Goal: Check status

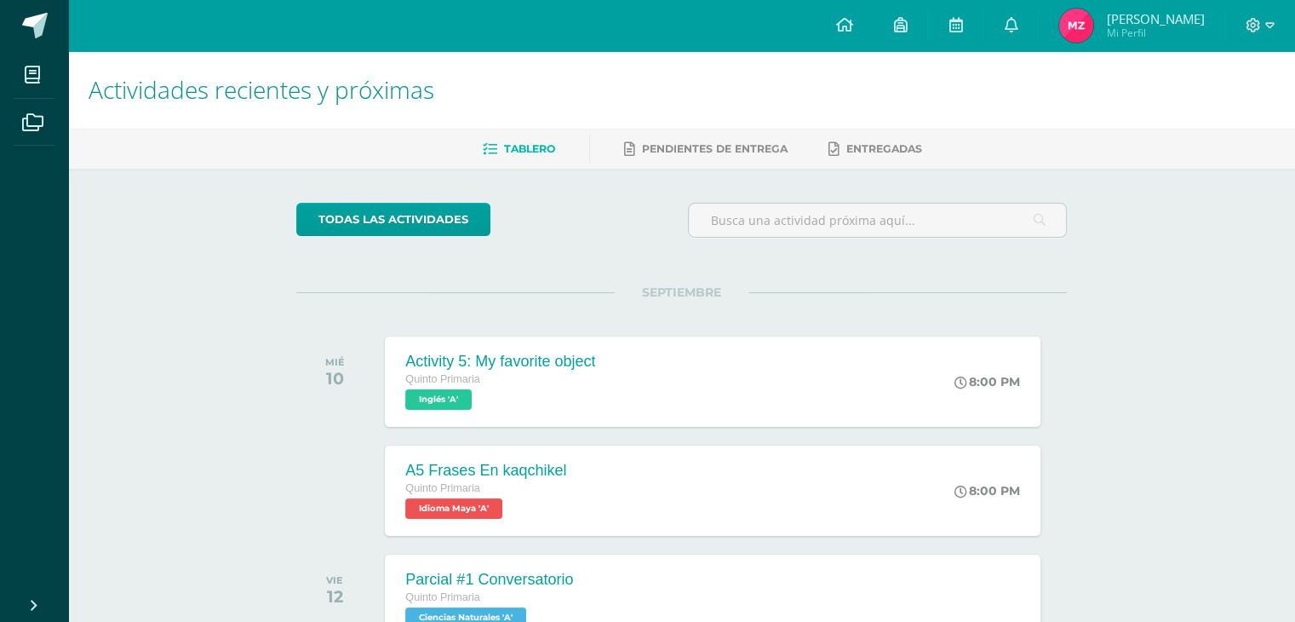
click at [913, 311] on div "SEPTIEMBRE MIÉ 10 Activity 5: My favorite object Quinto Primaria Inglés 'A' 8:0…" at bounding box center [681, 360] width 771 height 137
click at [455, 393] on span "Inglés 'A'" at bounding box center [436, 399] width 67 height 20
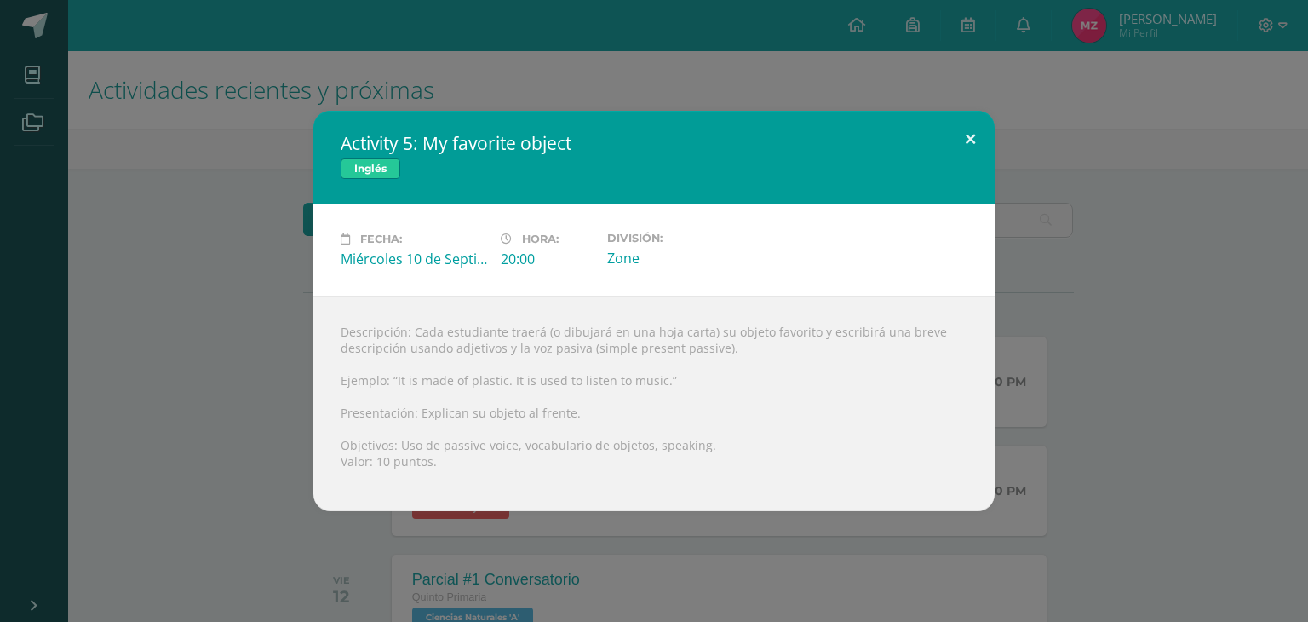
click at [974, 141] on button at bounding box center [970, 140] width 49 height 58
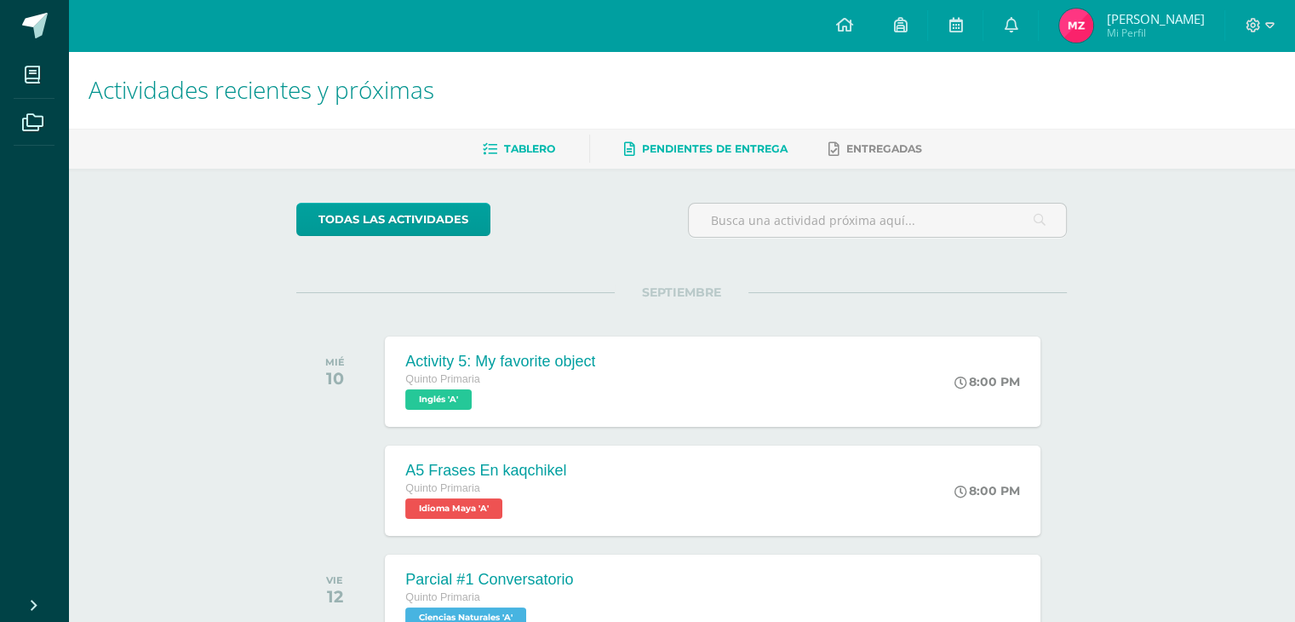
click at [757, 146] on span "Pendientes de entrega" at bounding box center [715, 148] width 146 height 13
click at [1210, 278] on div "Actividades recientes y próximas Tablero Pendientes de entrega Entregadas todas…" at bounding box center [681, 565] width 1227 height 1028
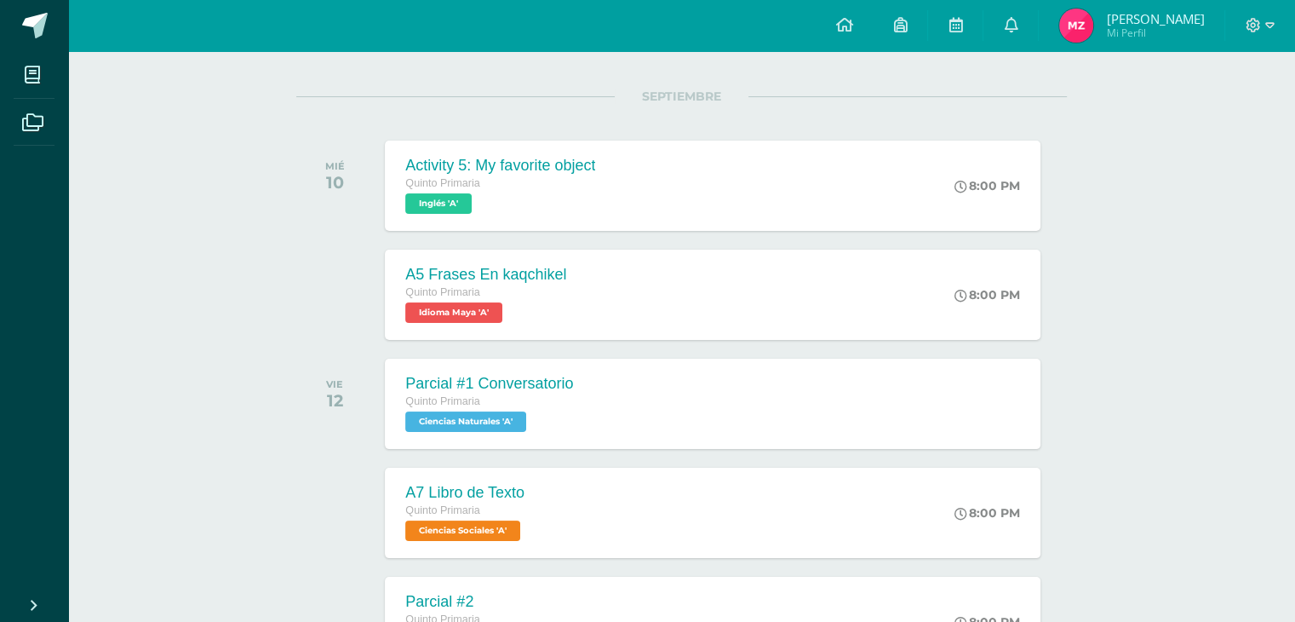
scroll to position [204, 0]
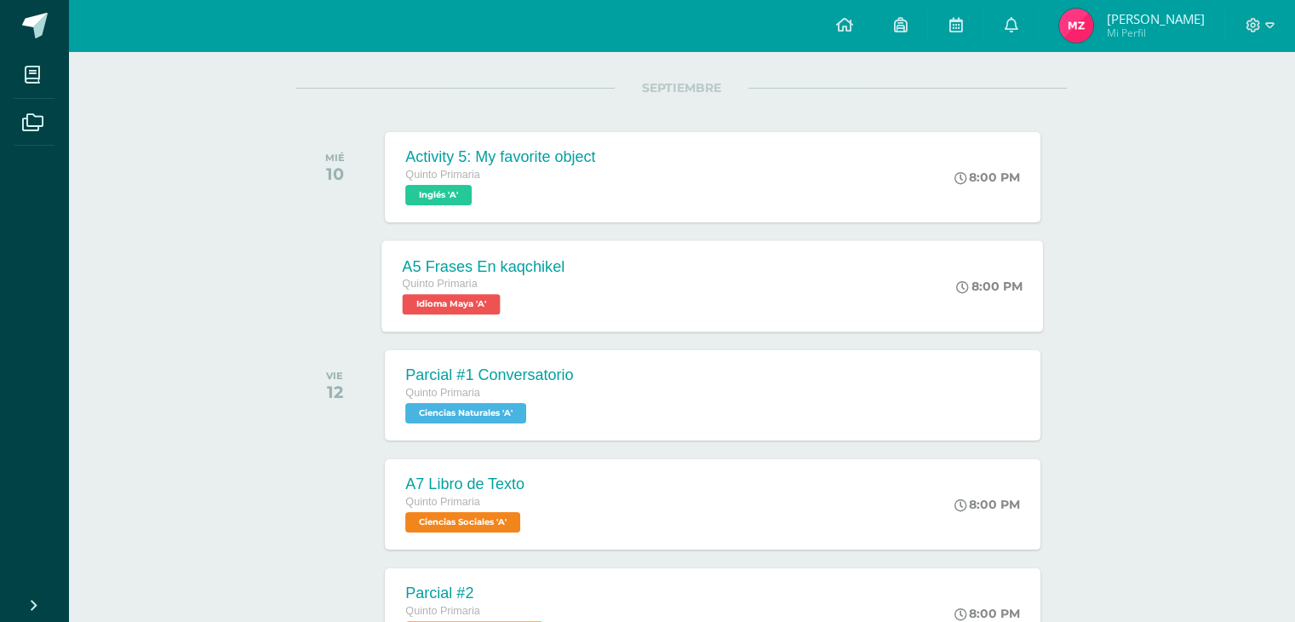
click at [455, 301] on span "Idioma Maya 'A'" at bounding box center [452, 304] width 98 height 20
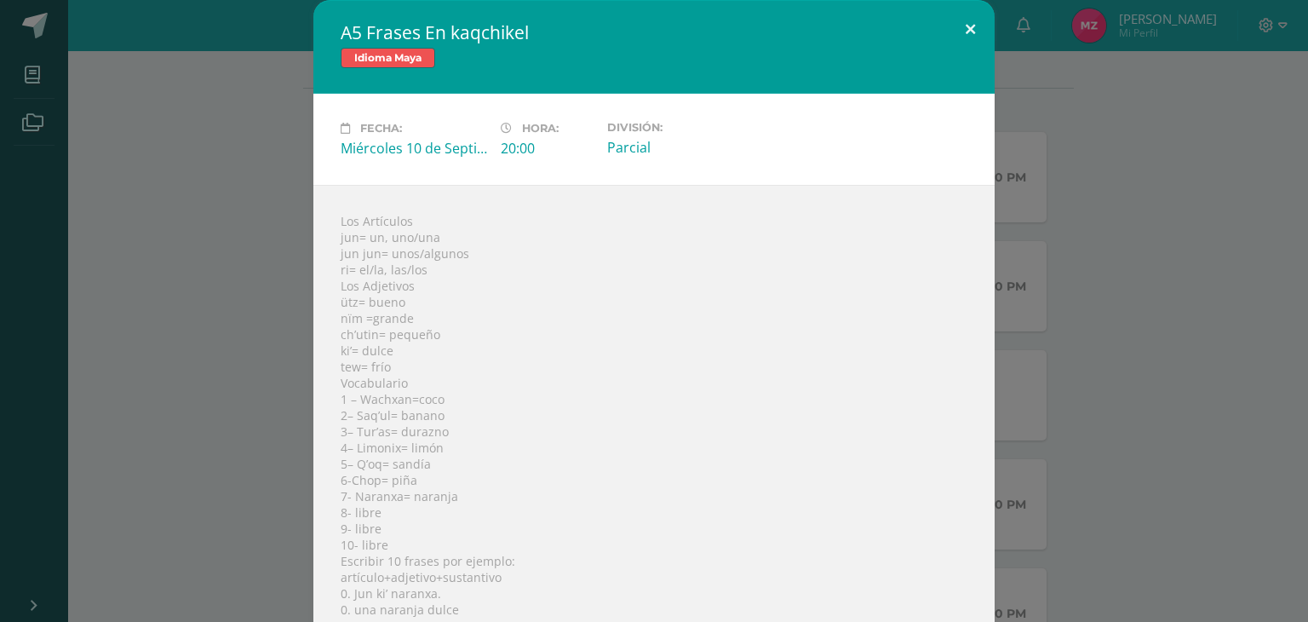
click at [967, 28] on button at bounding box center [970, 29] width 49 height 58
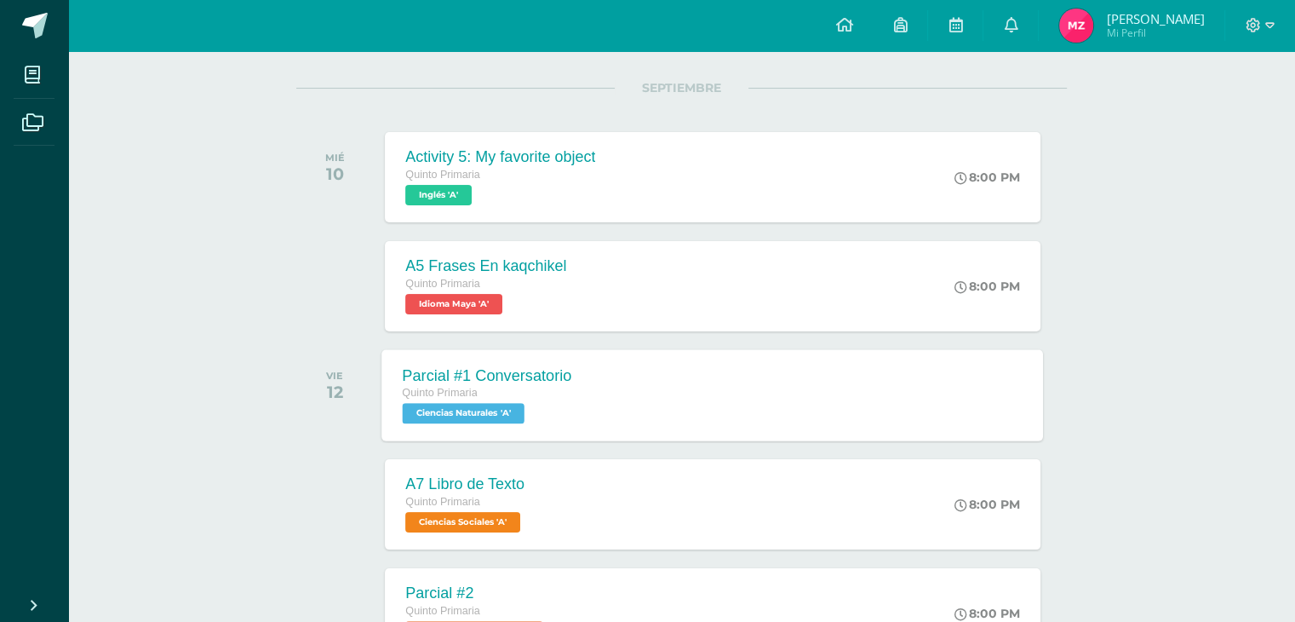
click at [468, 411] on span "Ciencias Naturales 'A'" at bounding box center [464, 413] width 122 height 20
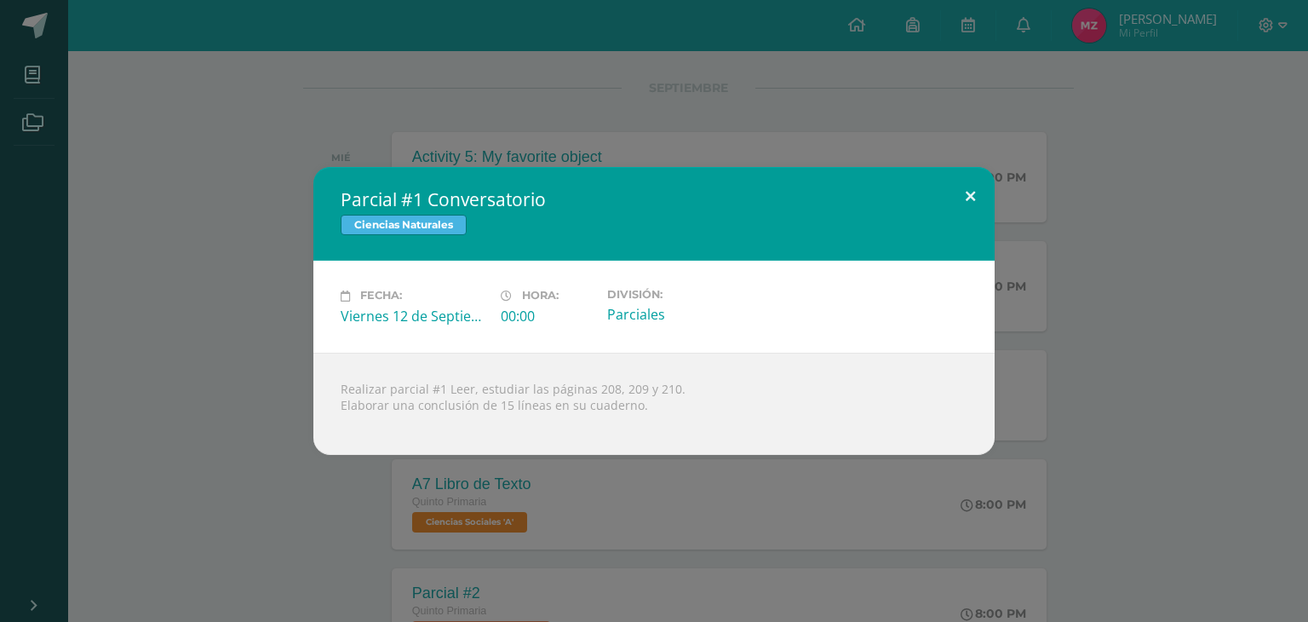
click at [979, 192] on button at bounding box center [970, 196] width 49 height 58
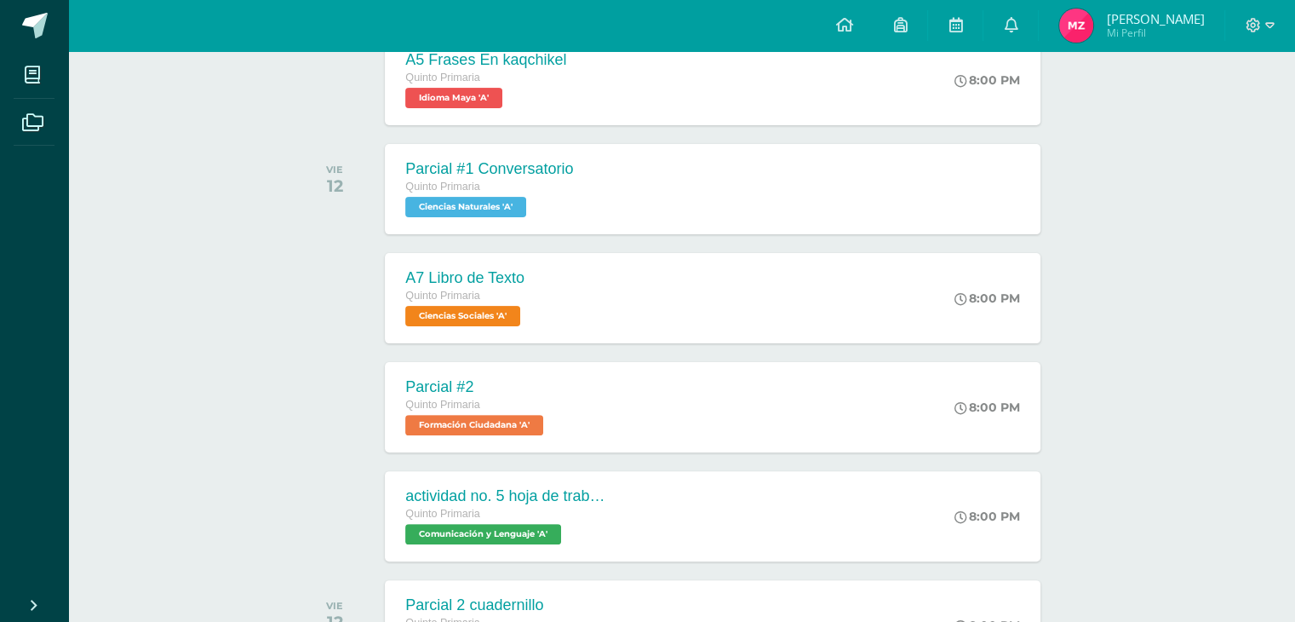
scroll to position [443, 0]
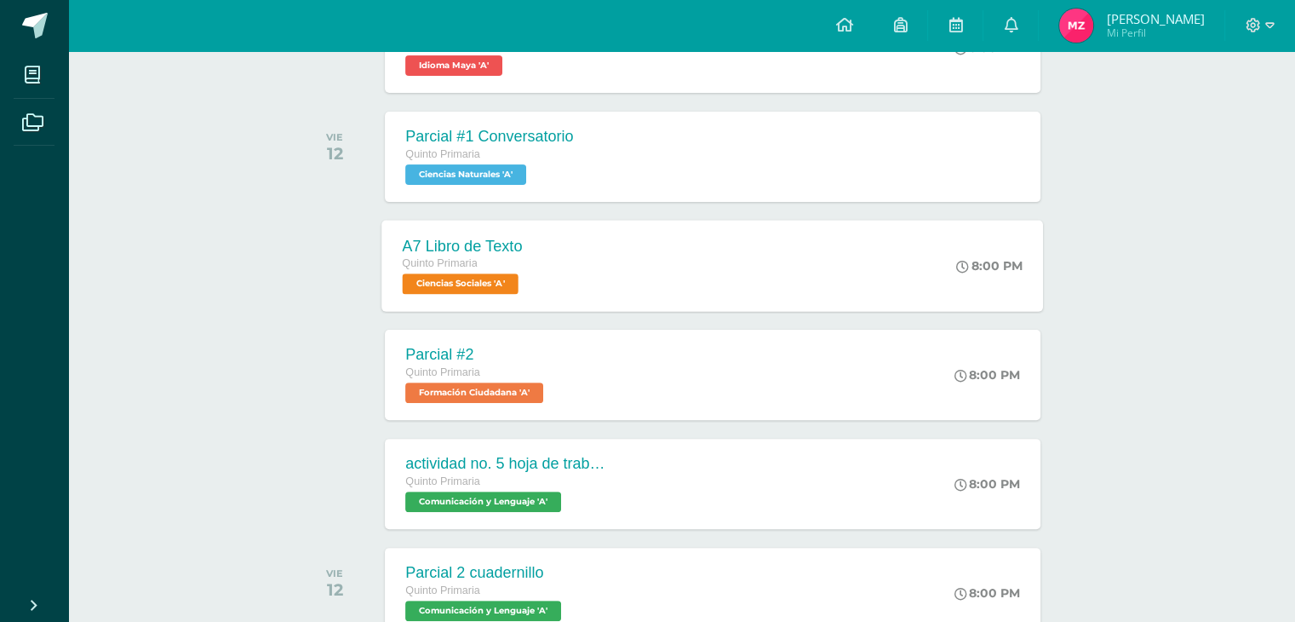
click at [515, 267] on div "Quinto Primaria" at bounding box center [463, 264] width 120 height 19
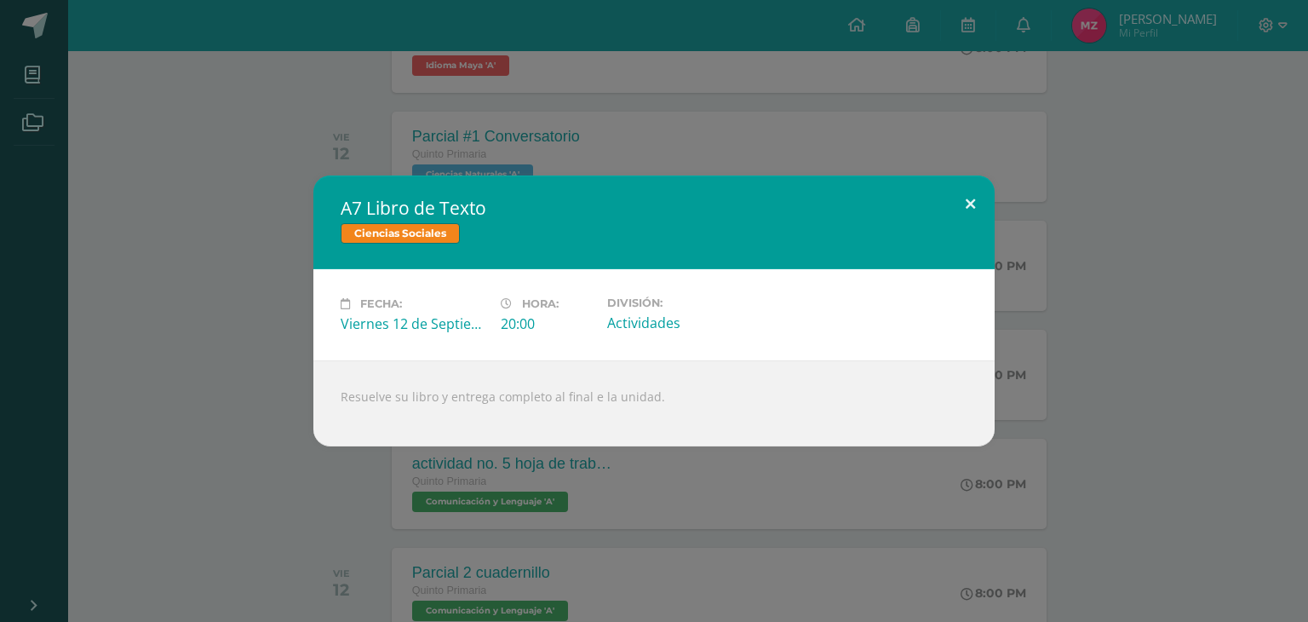
click at [970, 198] on button at bounding box center [970, 204] width 49 height 58
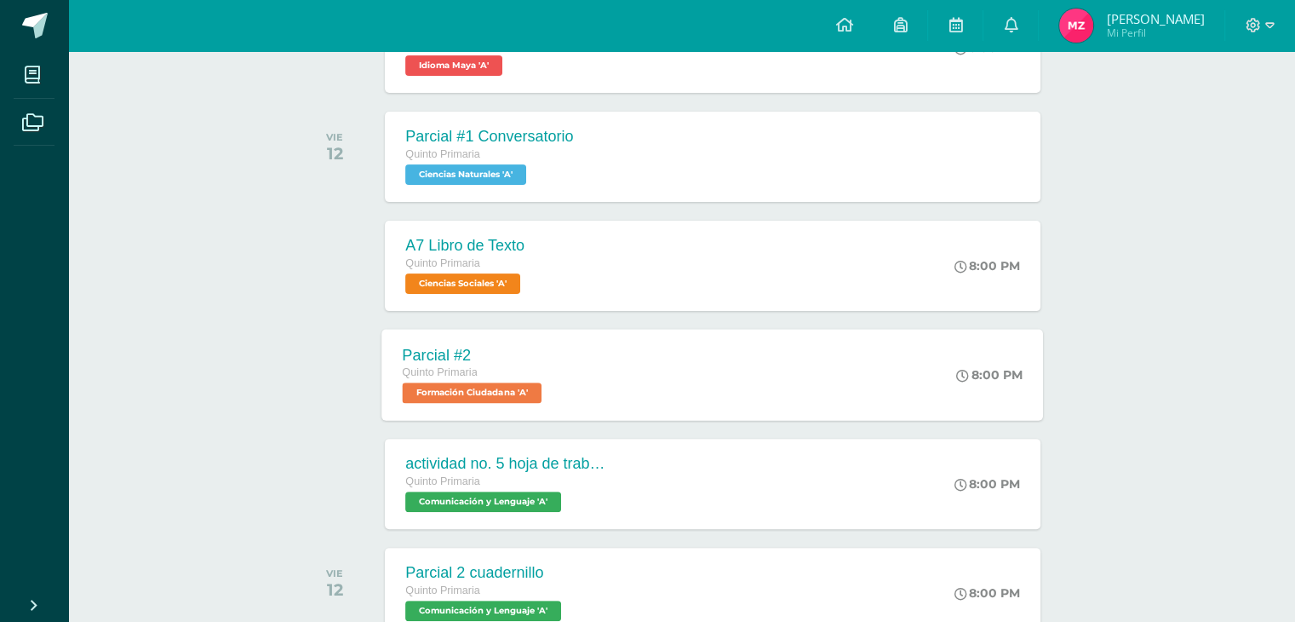
click at [511, 399] on span "Formación Ciudadana 'A'" at bounding box center [473, 392] width 140 height 20
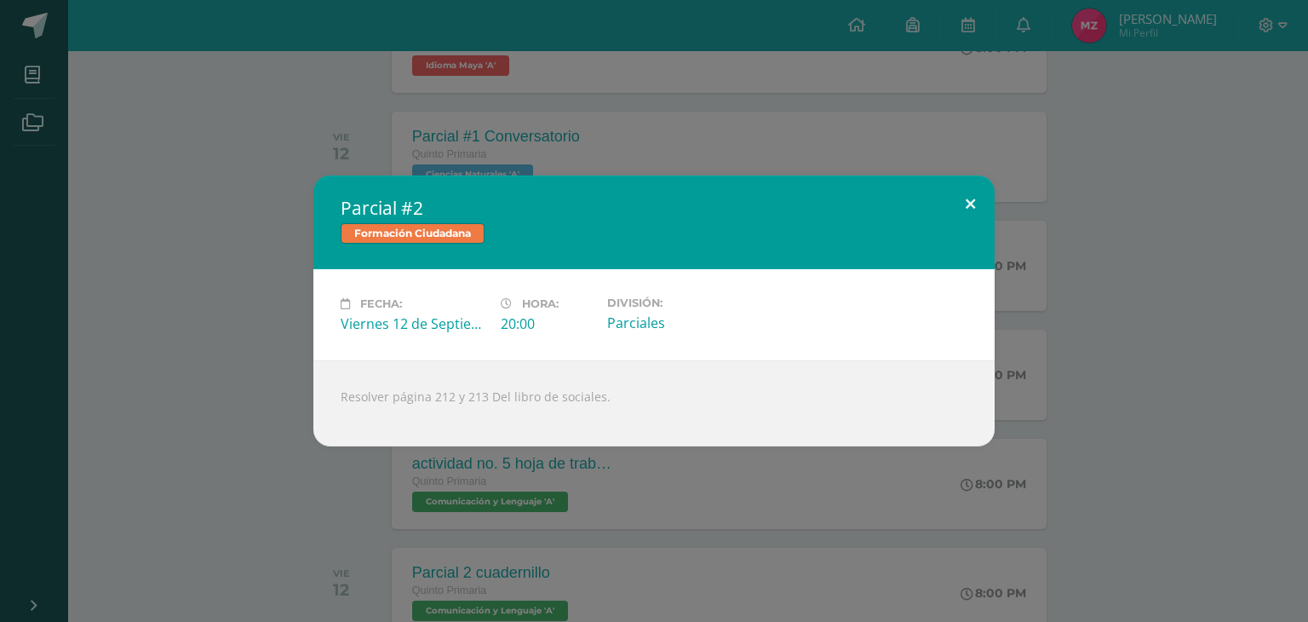
click at [972, 195] on button at bounding box center [970, 204] width 49 height 58
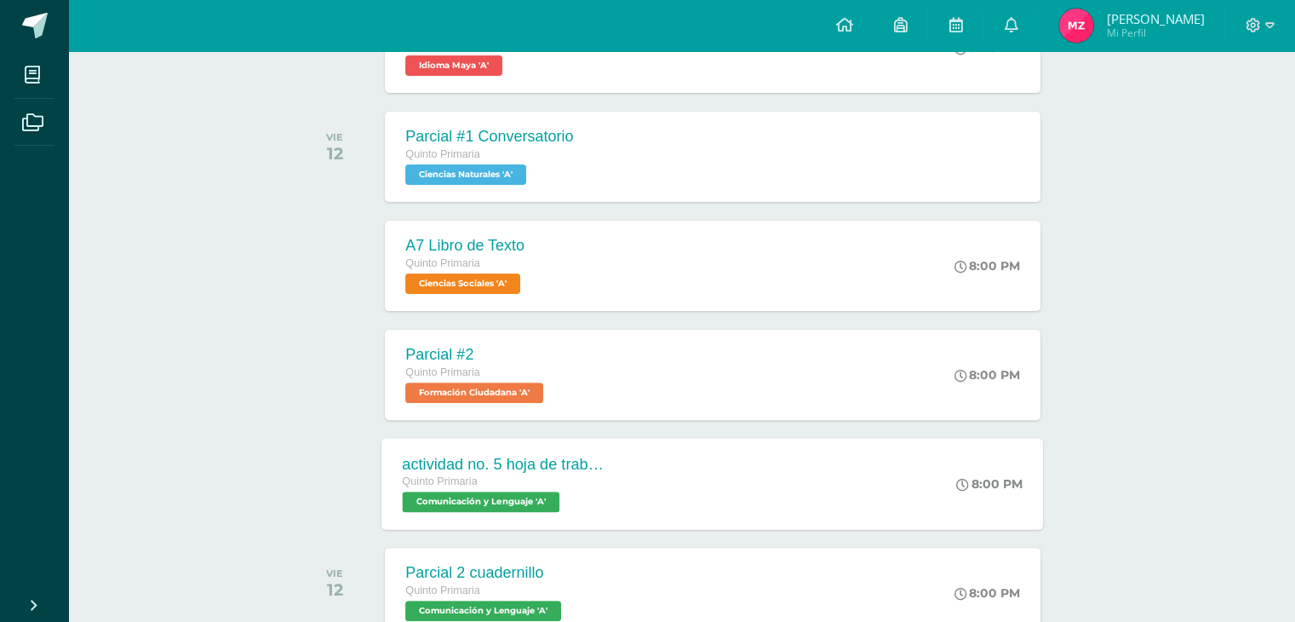
click at [528, 488] on div "Quinto Primaria" at bounding box center [506, 482] width 206 height 19
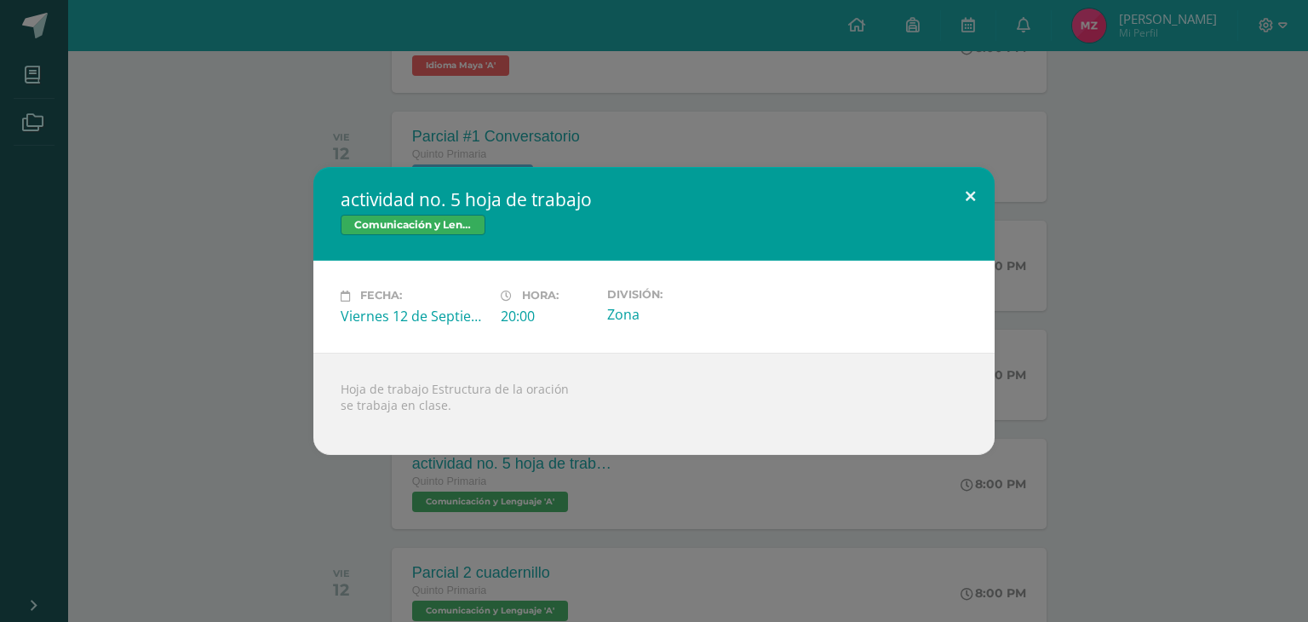
click at [974, 187] on button at bounding box center [970, 196] width 49 height 58
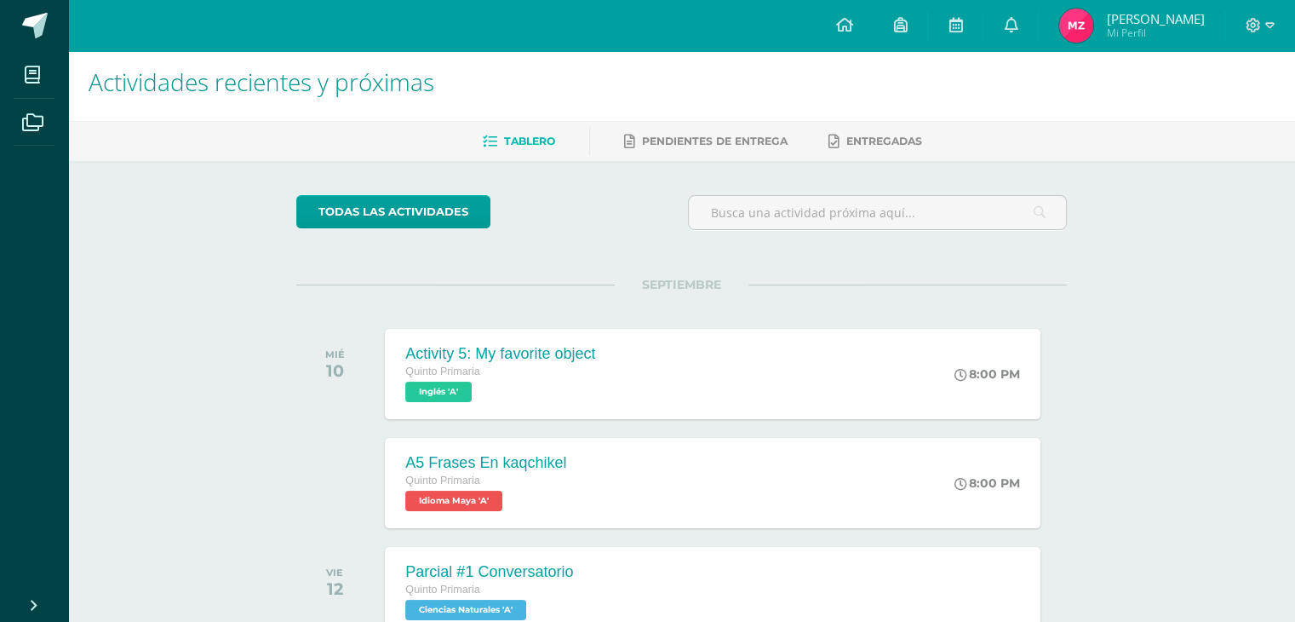
scroll to position [0, 0]
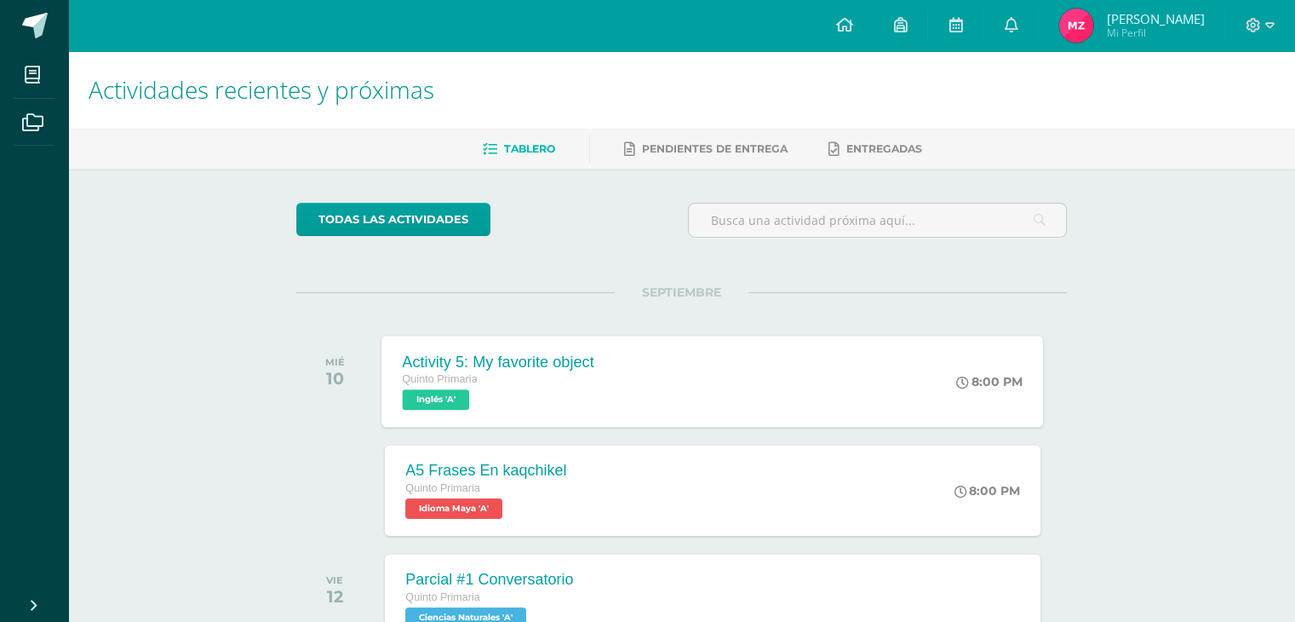
click at [470, 398] on span "Inglés 'A'" at bounding box center [436, 399] width 67 height 20
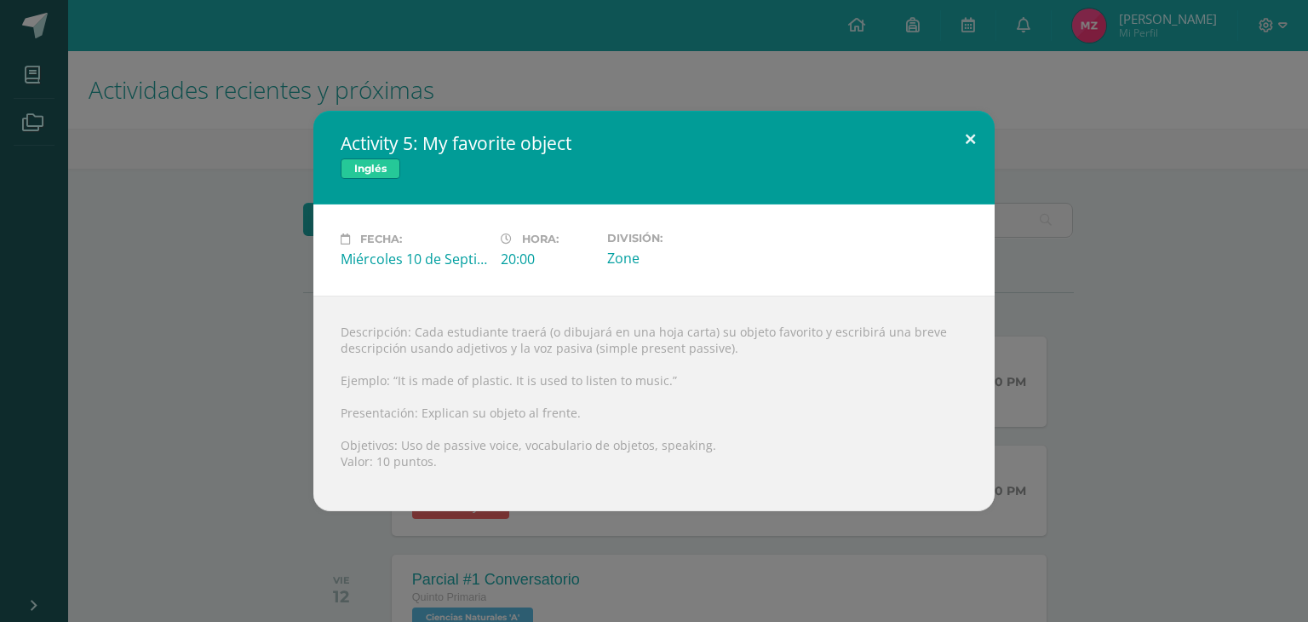
click at [971, 140] on button at bounding box center [970, 140] width 49 height 58
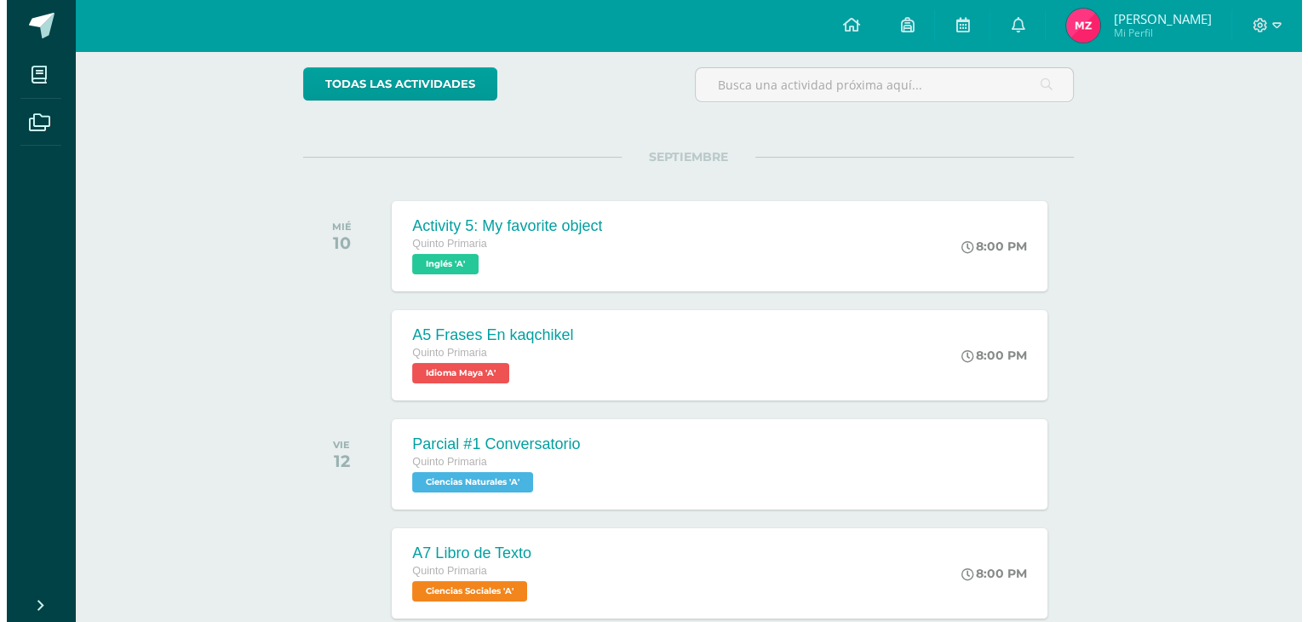
scroll to position [136, 0]
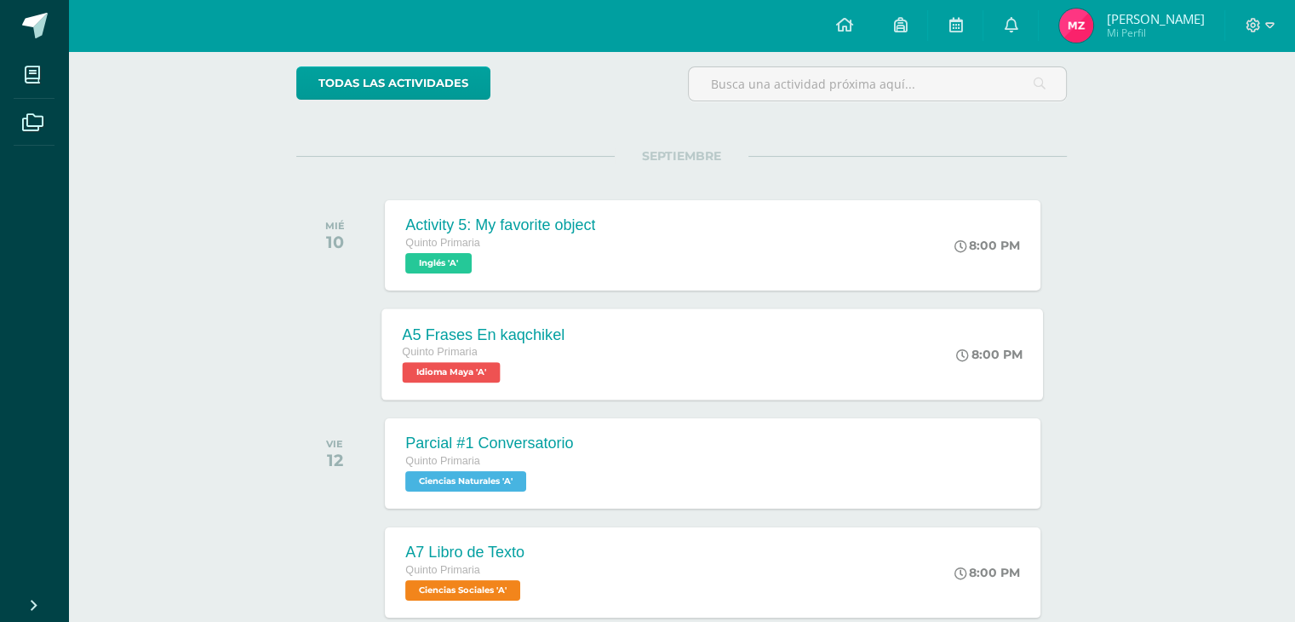
click at [476, 382] on div "A5 Frases En kaqchikel Quinto Primaria Idioma Maya 'A'" at bounding box center [484, 353] width 204 height 91
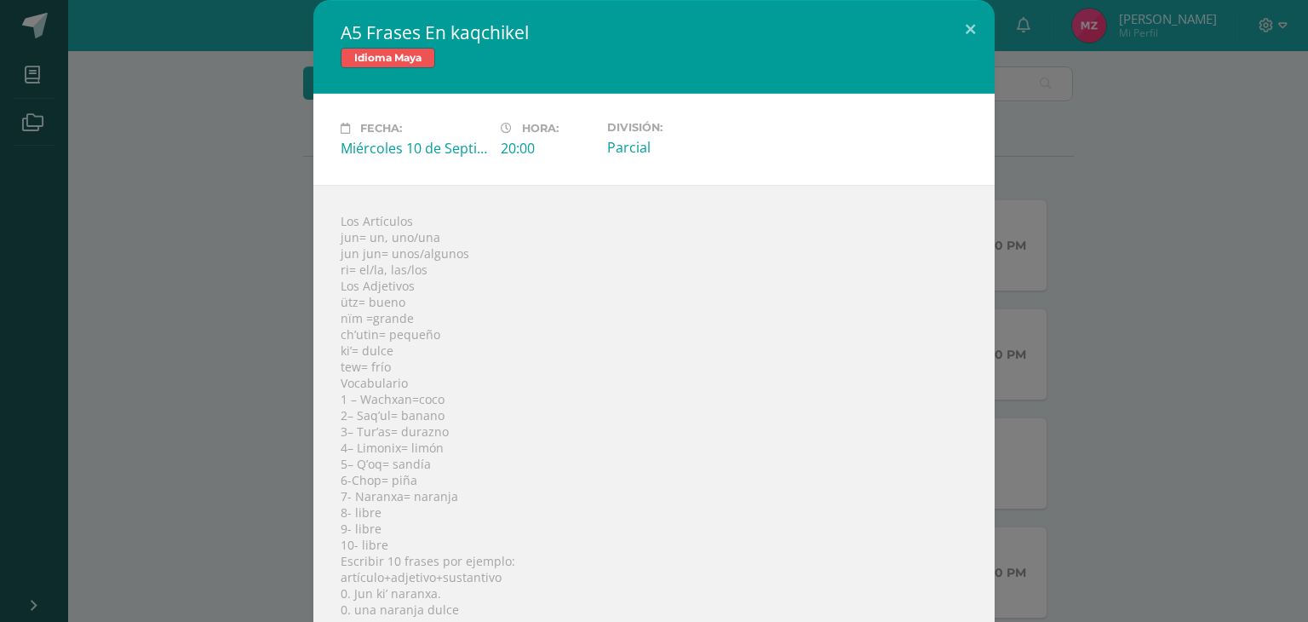
click at [625, 324] on div "Los Artículos jun= un, uno/una jun jun= unos/algunos ri= el/la, las/los Los Adj…" at bounding box center [653, 422] width 681 height 474
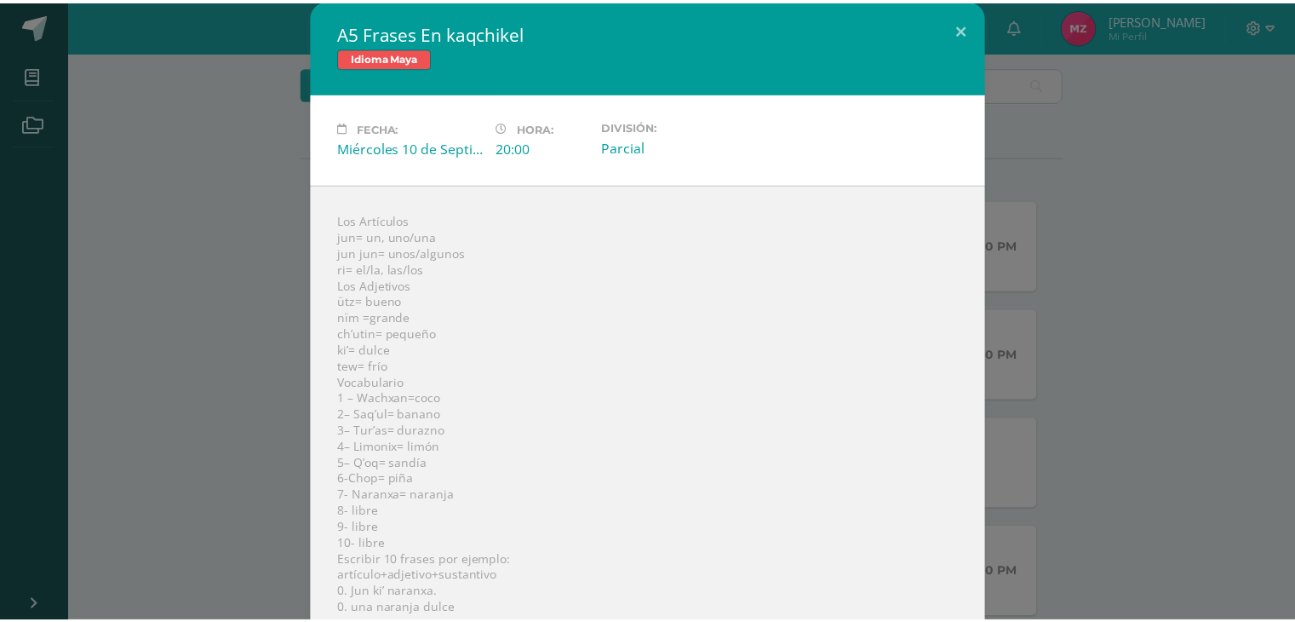
scroll to position [0, 0]
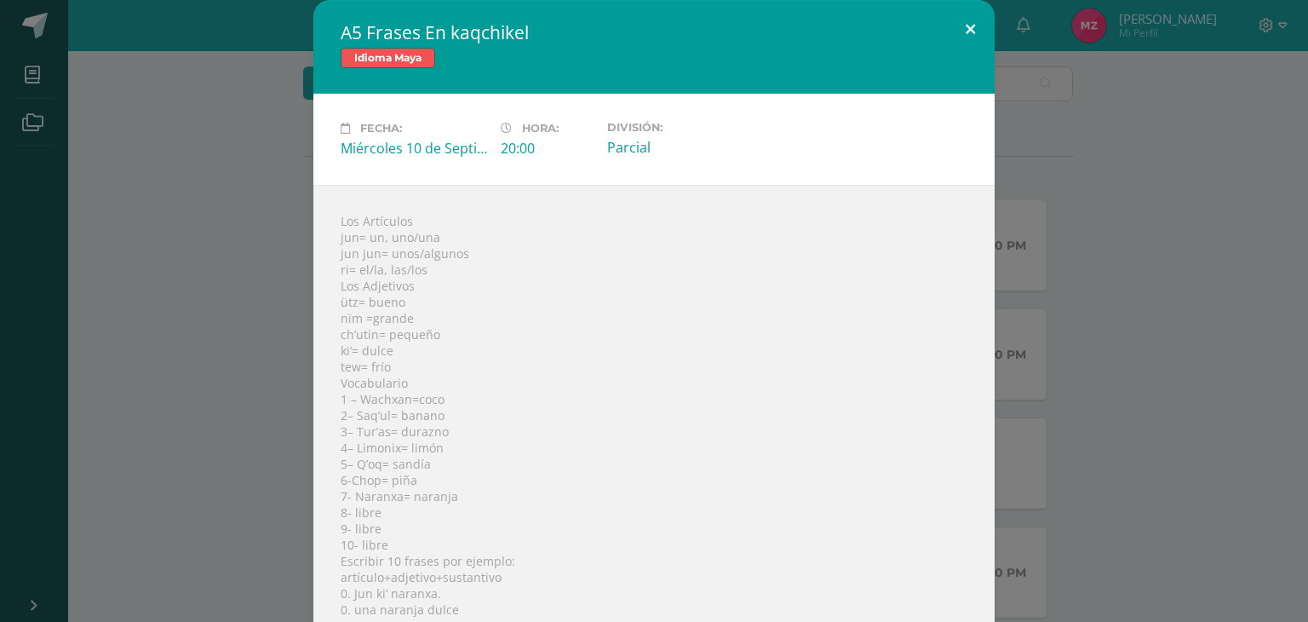
click at [966, 20] on button at bounding box center [970, 29] width 49 height 58
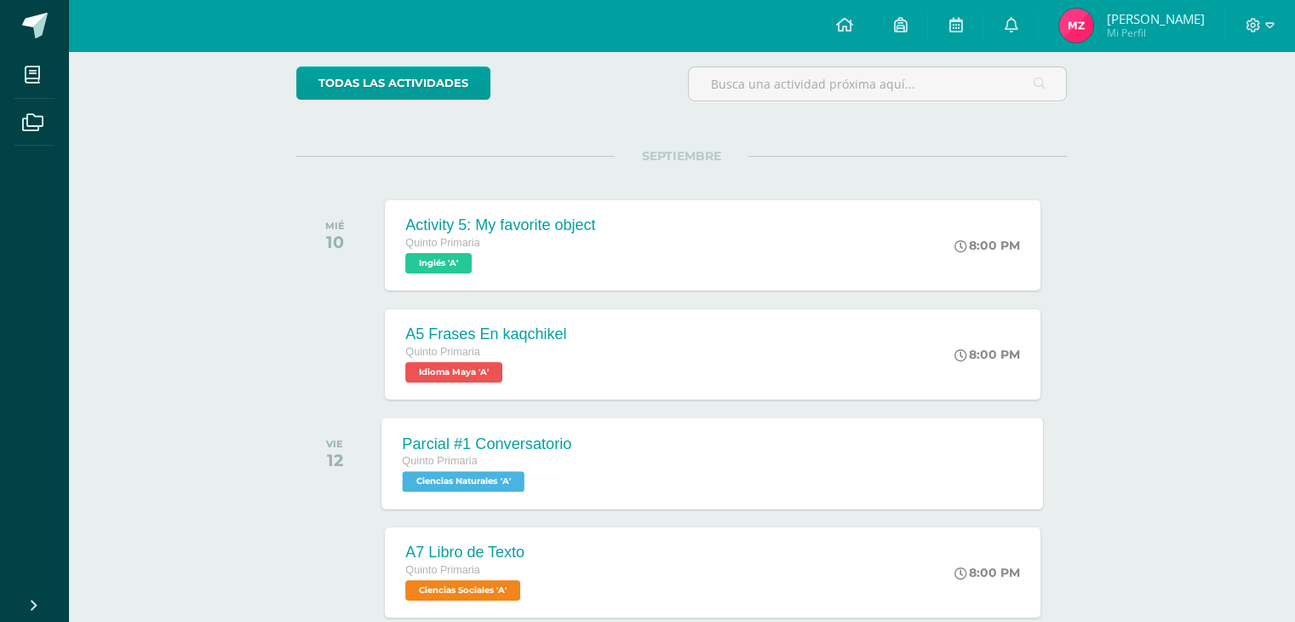
click at [487, 496] on div "Parcial #1 Conversatorio Quinto Primaria Ciencias Naturales 'A'" at bounding box center [487, 462] width 210 height 91
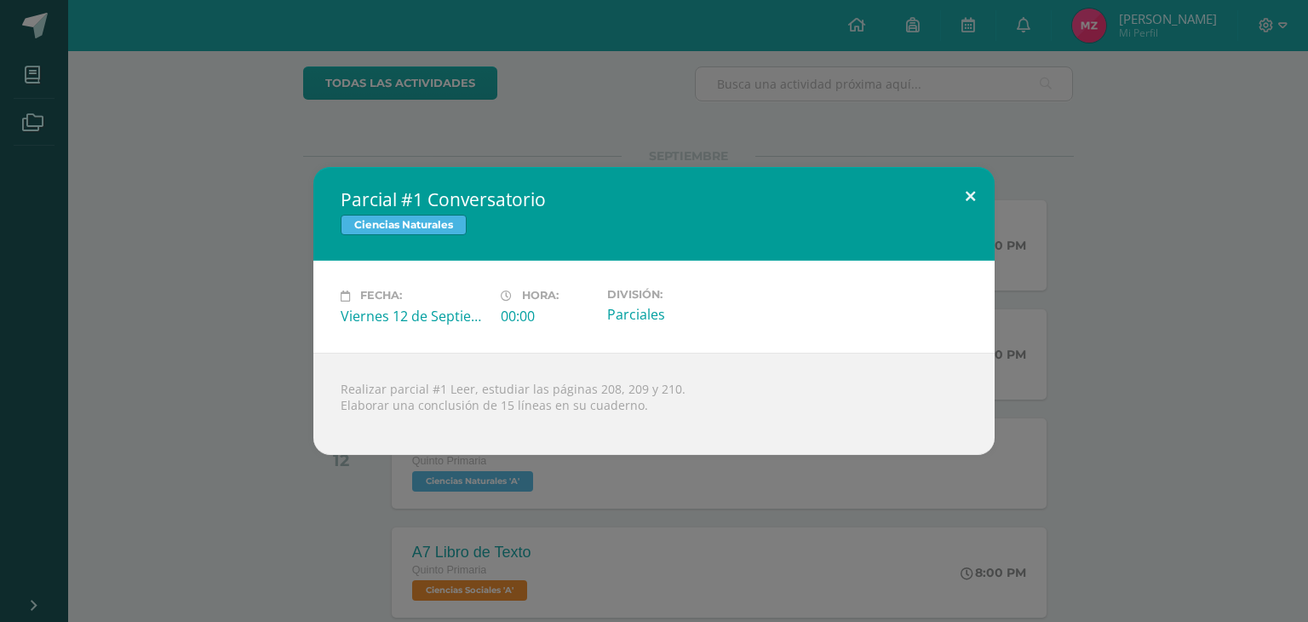
click at [970, 202] on button at bounding box center [970, 196] width 49 height 58
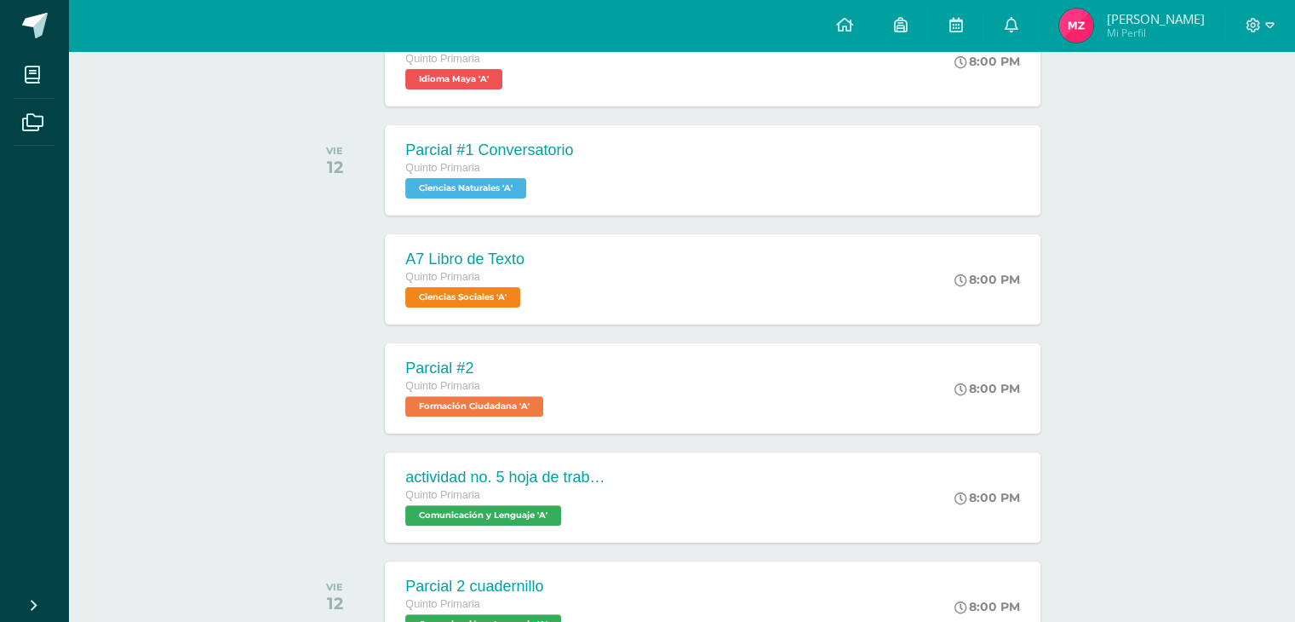
scroll to position [443, 0]
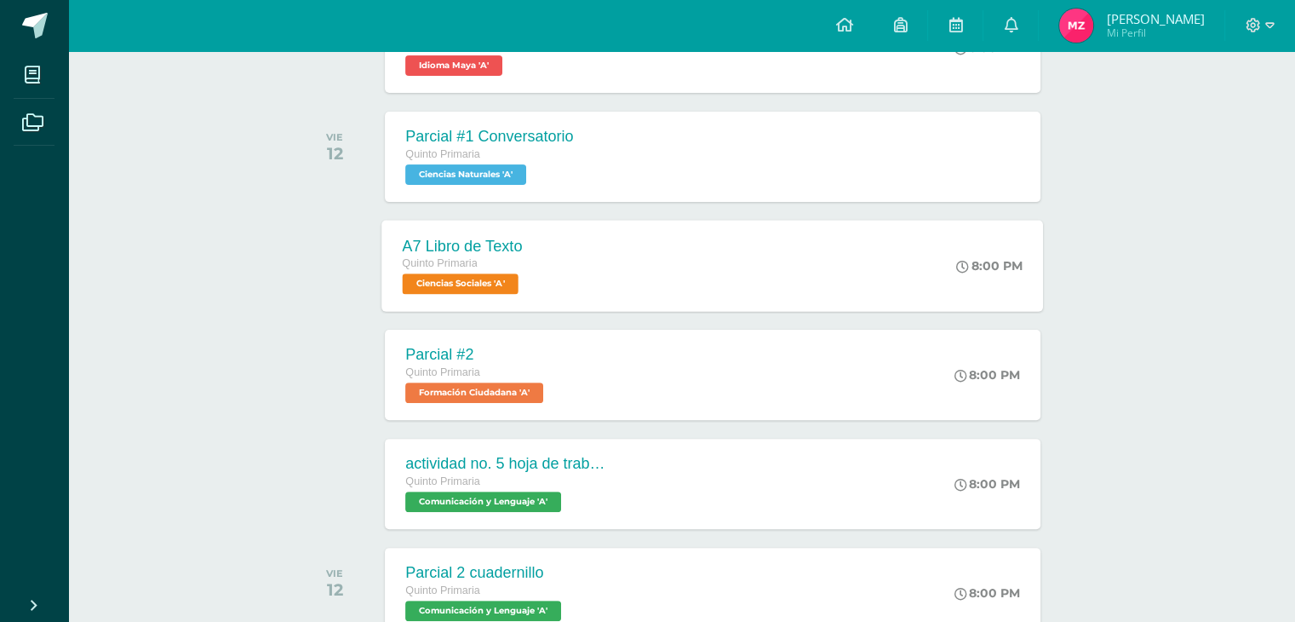
click at [473, 281] on span "Ciencias Sociales 'A'" at bounding box center [461, 283] width 116 height 20
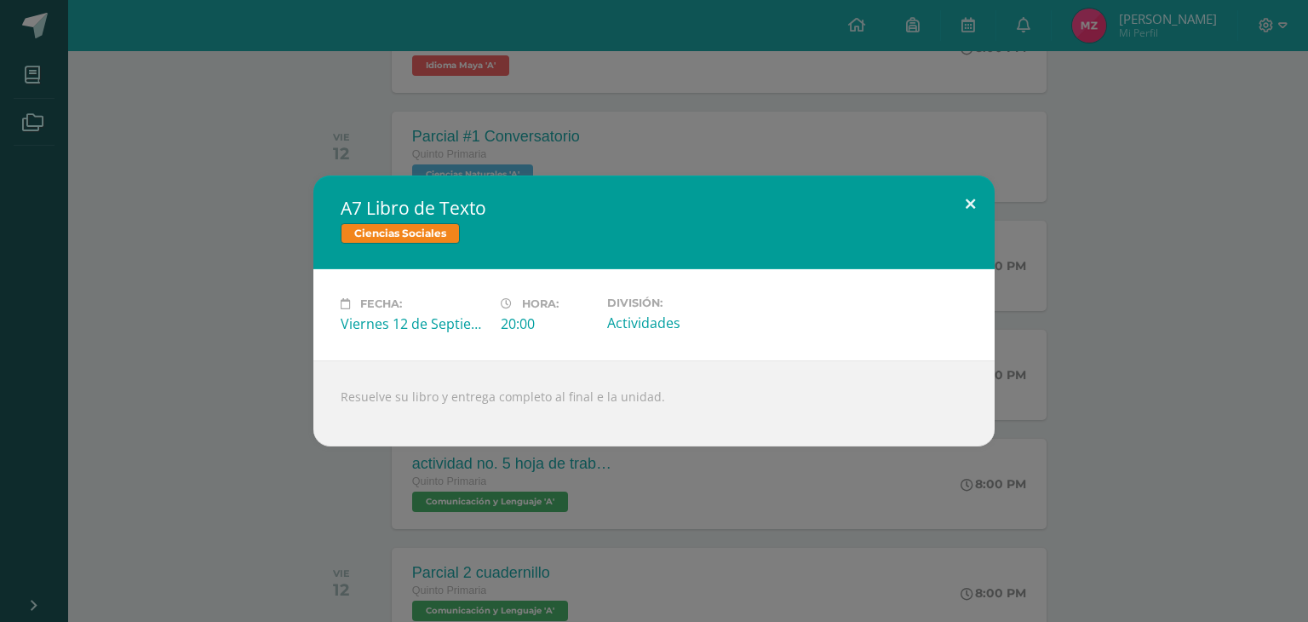
click at [979, 198] on button at bounding box center [970, 204] width 49 height 58
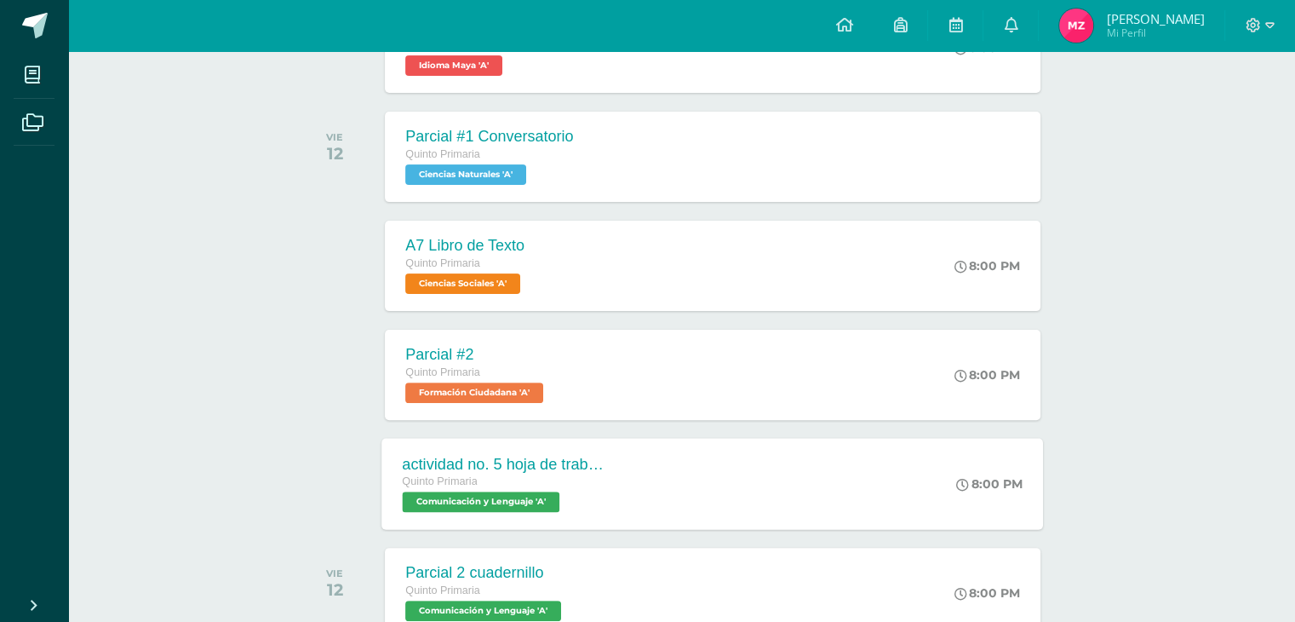
click at [554, 496] on span "Comunicación y Lenguaje 'A'" at bounding box center [482, 501] width 158 height 20
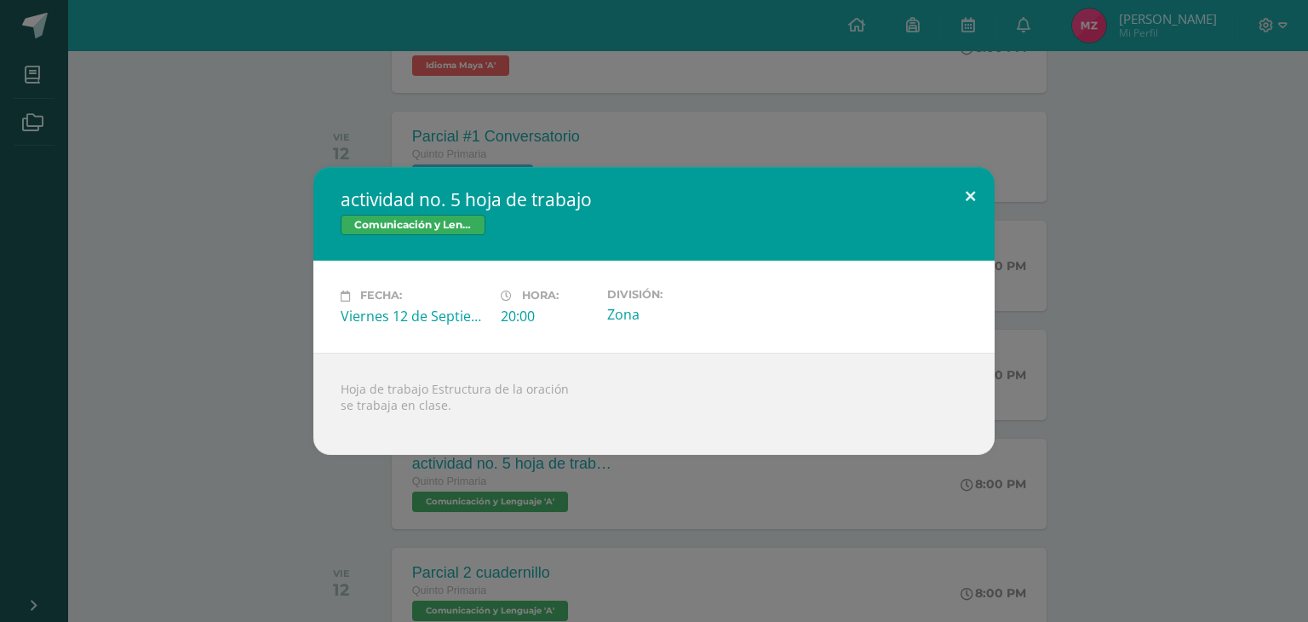
click at [972, 195] on button at bounding box center [970, 196] width 49 height 58
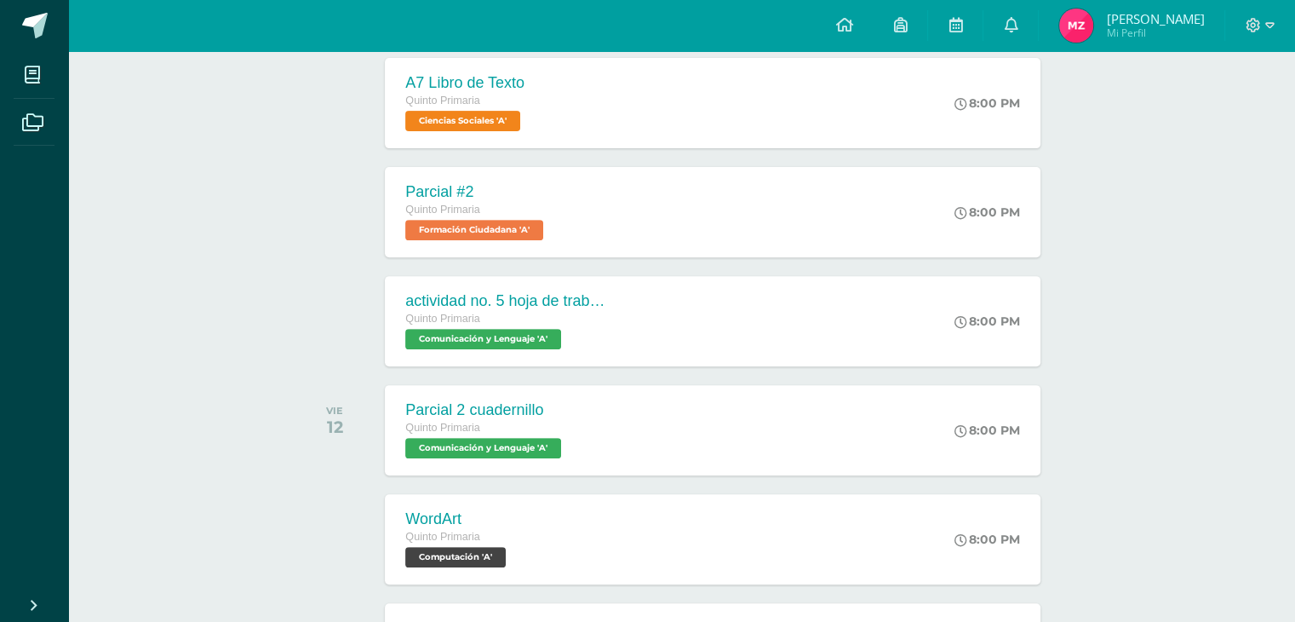
scroll to position [613, 0]
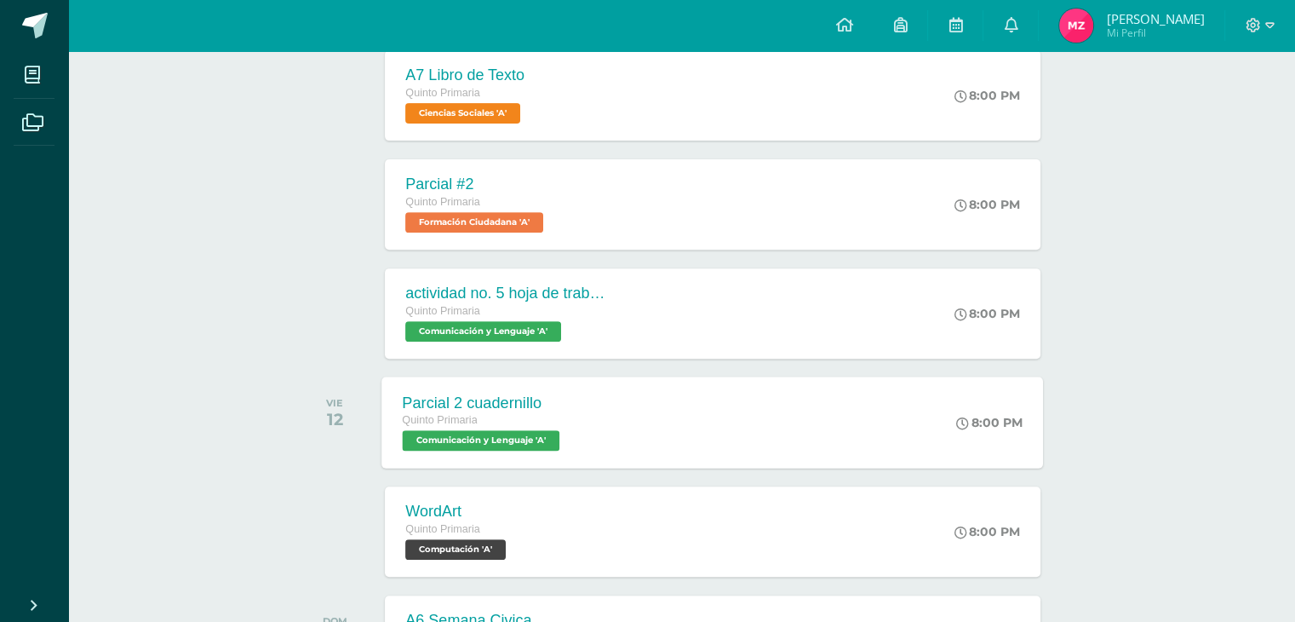
click at [535, 433] on span "Comunicación y Lenguaje 'A'" at bounding box center [482, 440] width 158 height 20
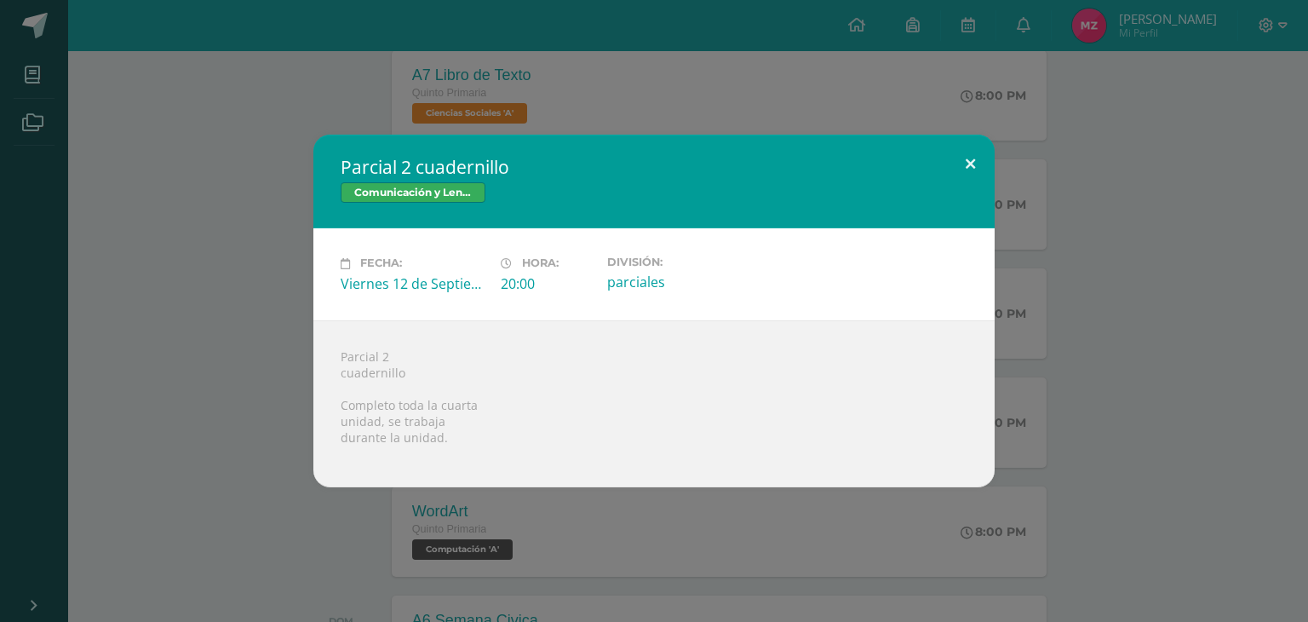
click at [973, 162] on button at bounding box center [970, 164] width 49 height 58
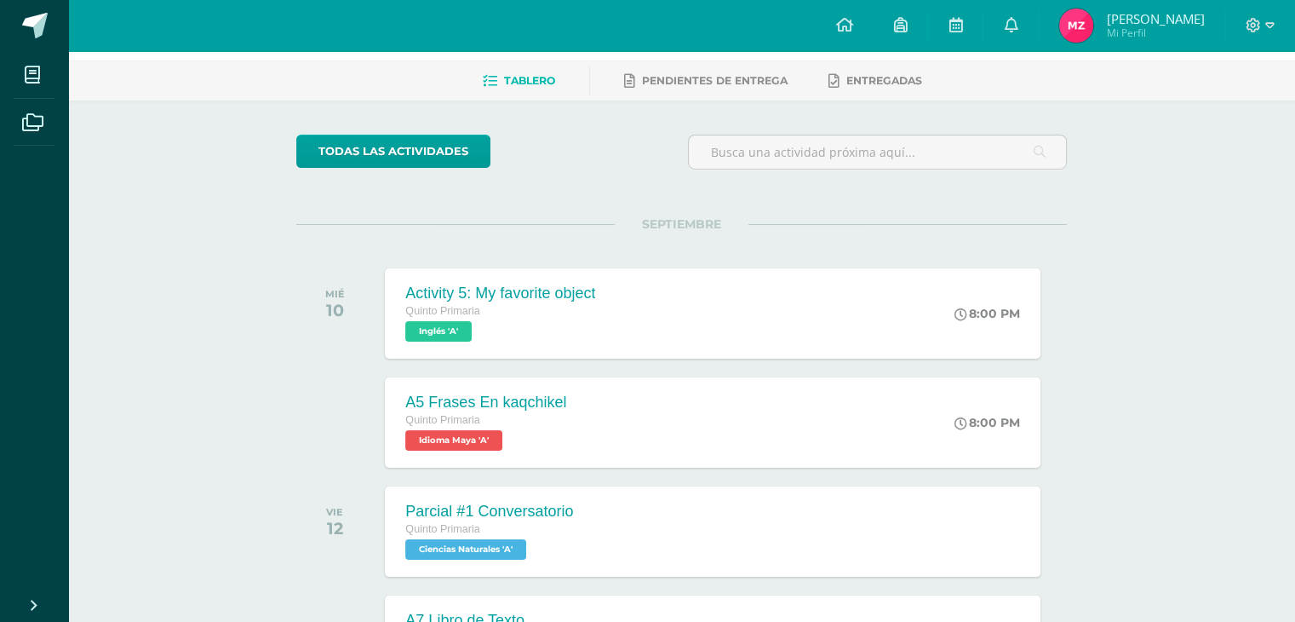
scroll to position [67, 0]
click at [1018, 24] on icon at bounding box center [1011, 24] width 14 height 15
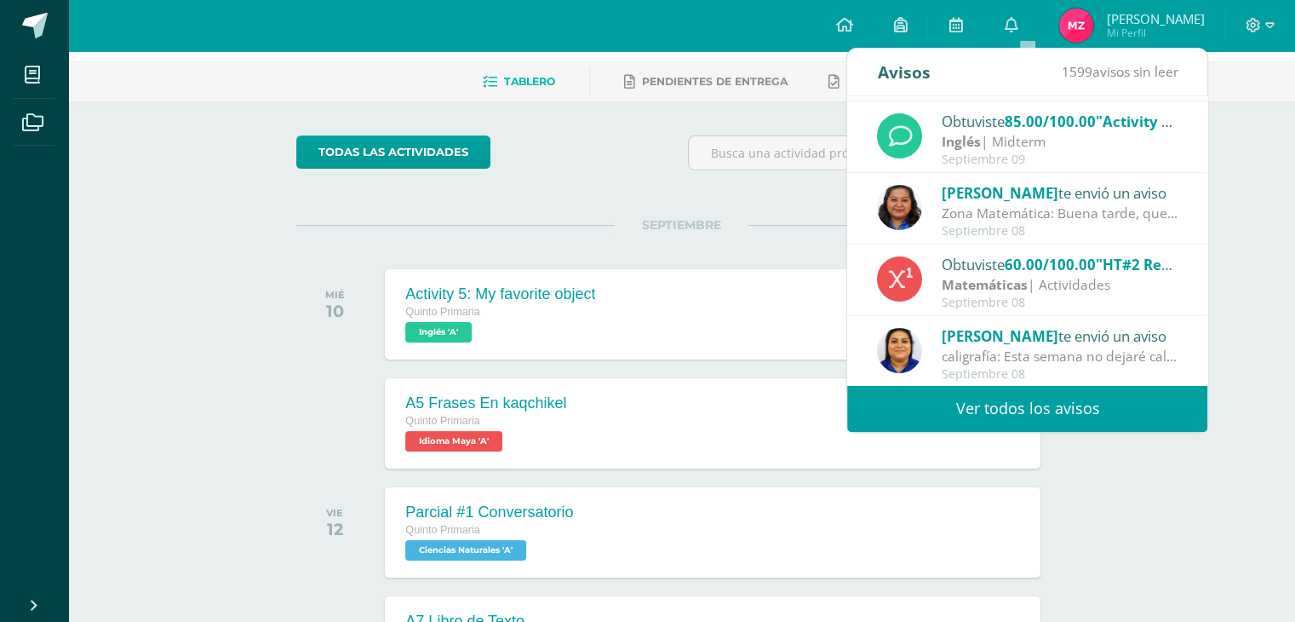
scroll to position [283, 0]
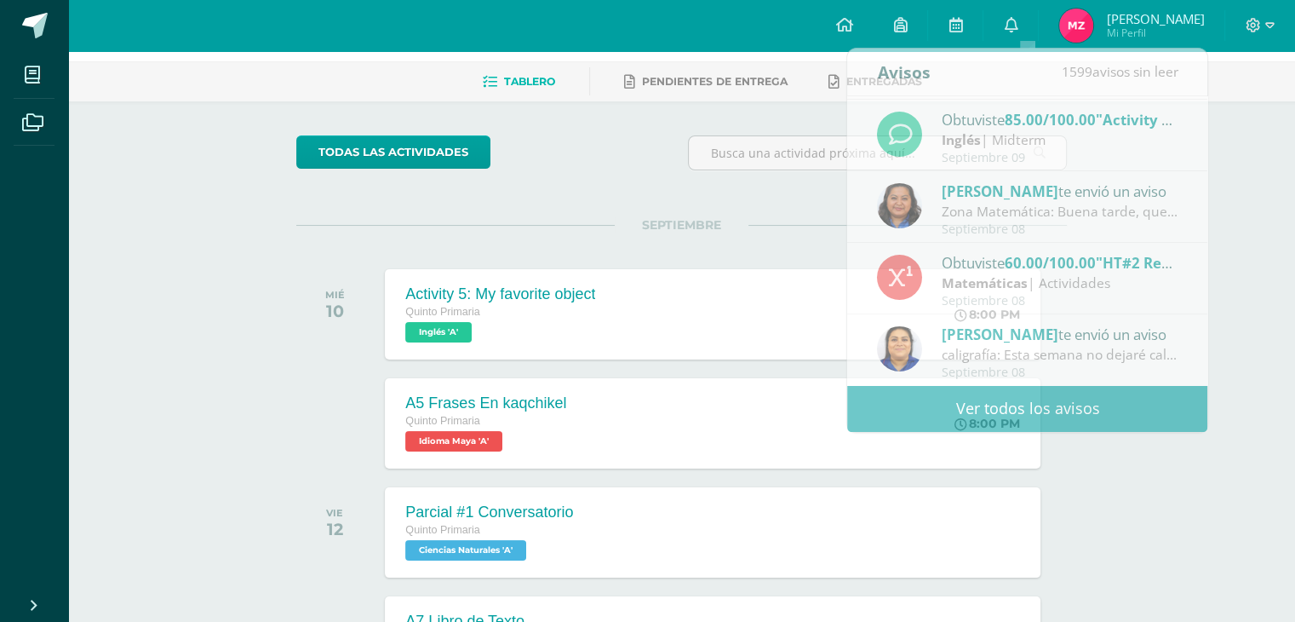
click at [790, 32] on div "Configuración Cerrar sesión [PERSON_NAME] Mi Perfil Mis accesos directos COMUNI…" at bounding box center [681, 25] width 1227 height 51
